Goal: Communication & Community: Connect with others

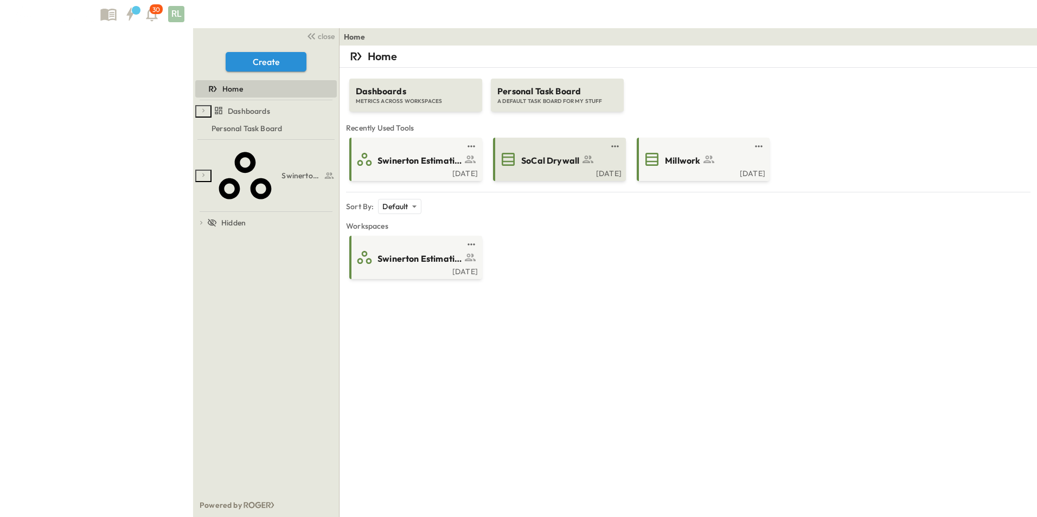
click at [521, 159] on span "SoCal Drywall" at bounding box center [550, 161] width 58 height 12
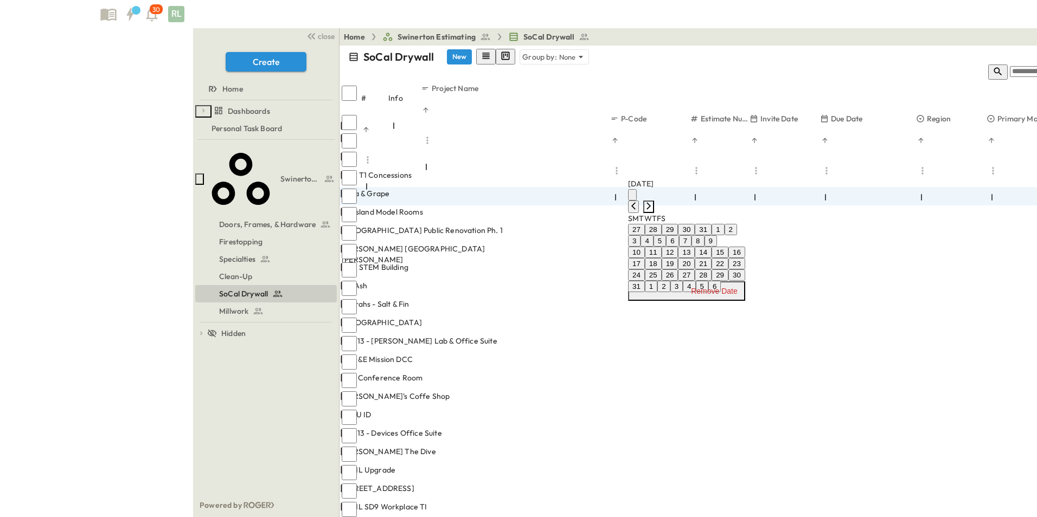
click at [653, 202] on icon "Next month" at bounding box center [648, 206] width 9 height 9
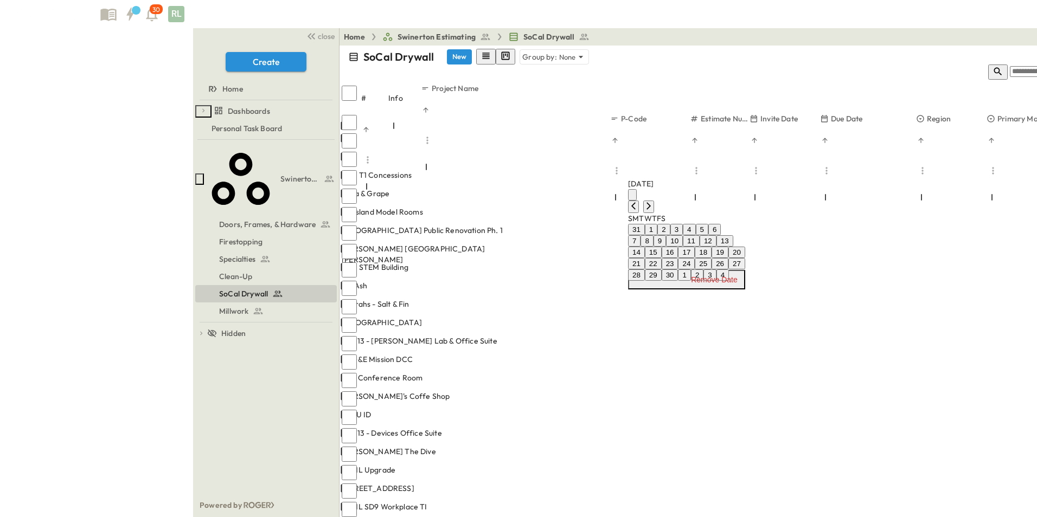
click at [716, 247] on button "12" at bounding box center [707, 240] width 17 height 11
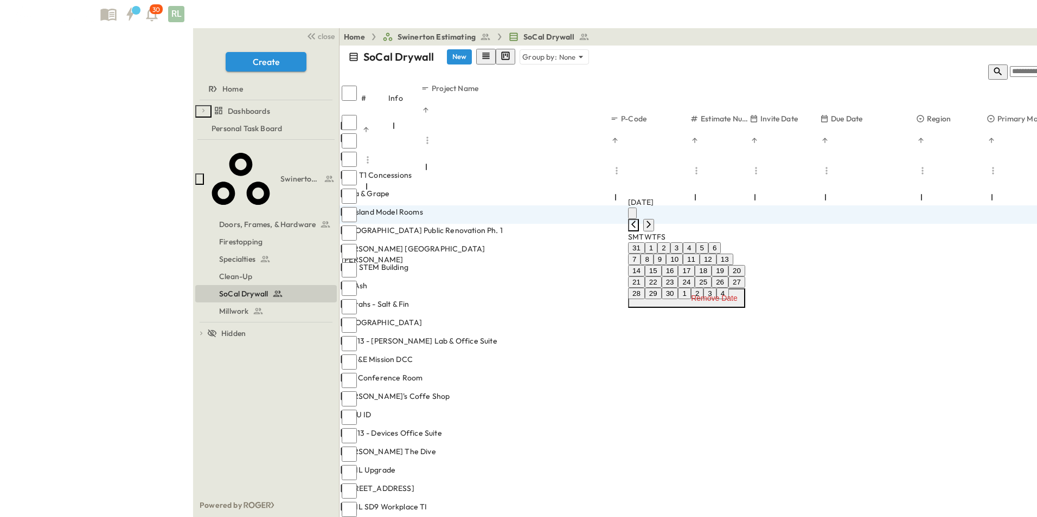
click at [638, 220] on icon "Previous month" at bounding box center [633, 224] width 9 height 9
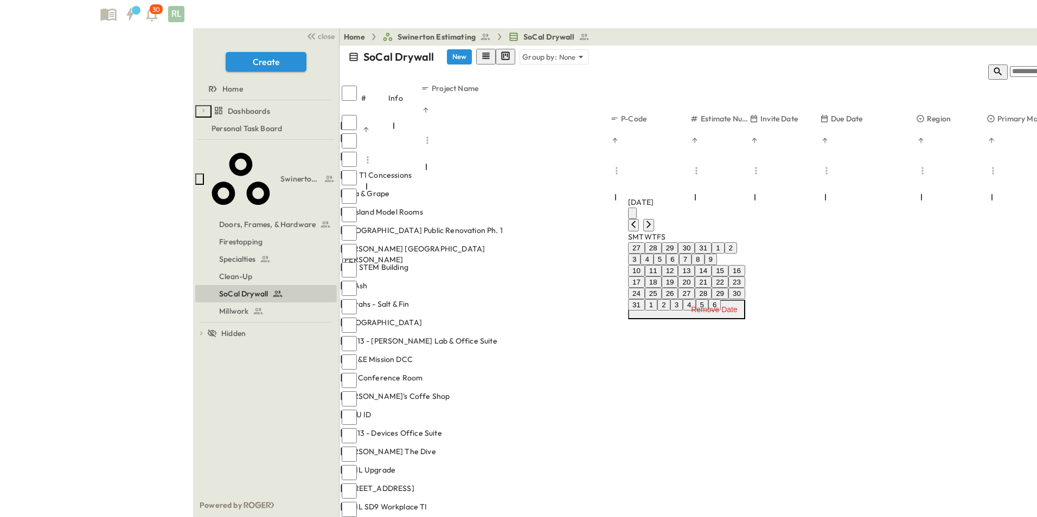
click at [661, 299] on button "25" at bounding box center [653, 293] width 17 height 11
